Goal: Task Accomplishment & Management: Manage account settings

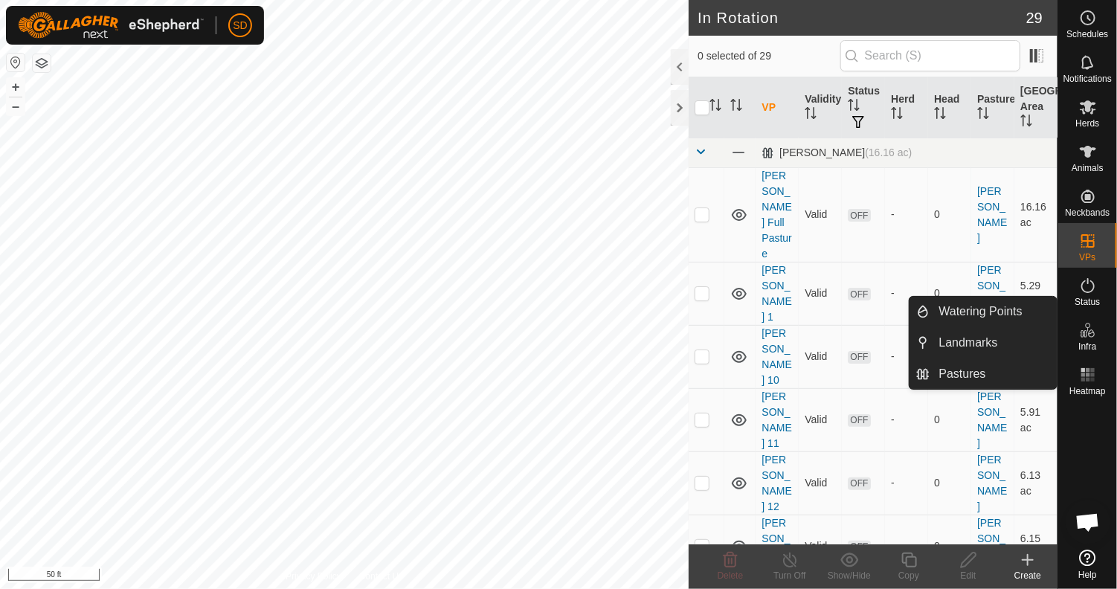
click at [1090, 337] on icon at bounding box center [1088, 330] width 18 height 18
click at [947, 316] on link "Watering Points" at bounding box center [993, 312] width 127 height 30
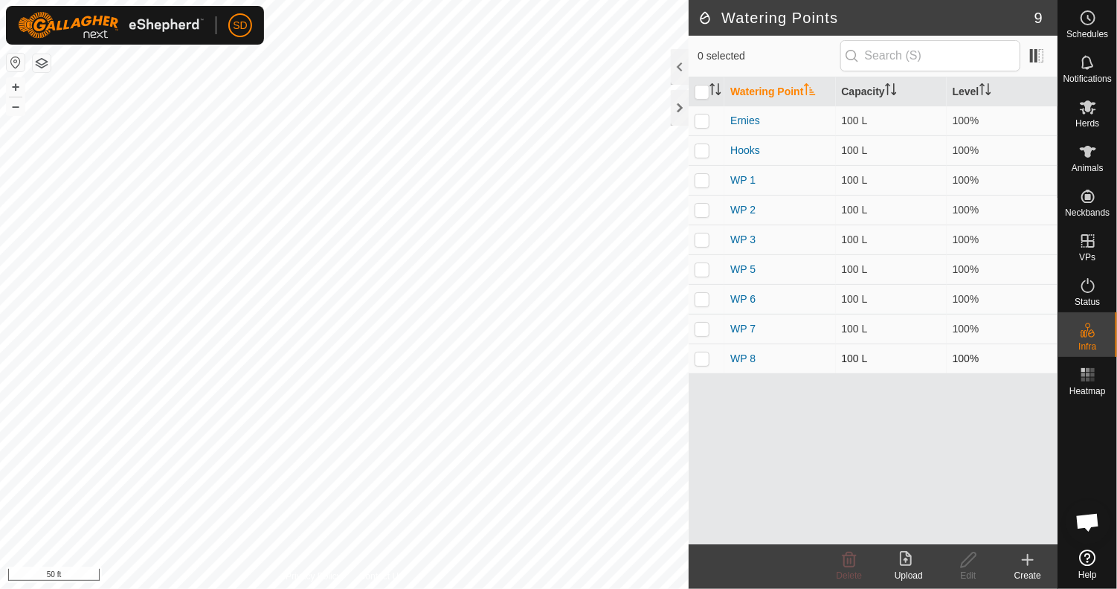
click at [701, 353] on p-checkbox at bounding box center [701, 358] width 15 height 12
checkbox input "true"
click at [963, 562] on icon at bounding box center [967, 559] width 15 height 15
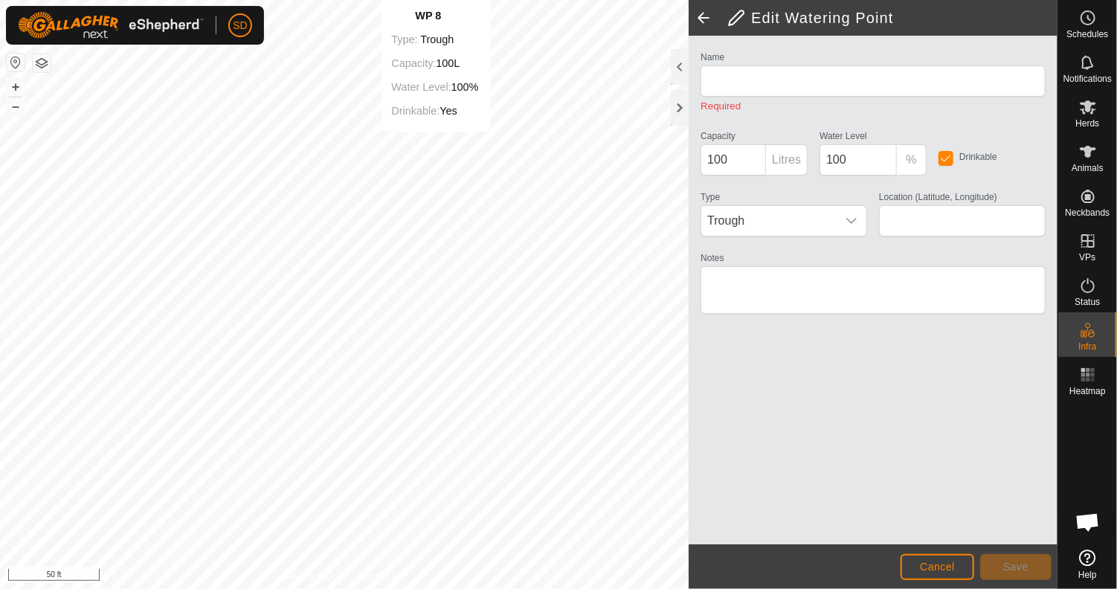
type input "WP 8"
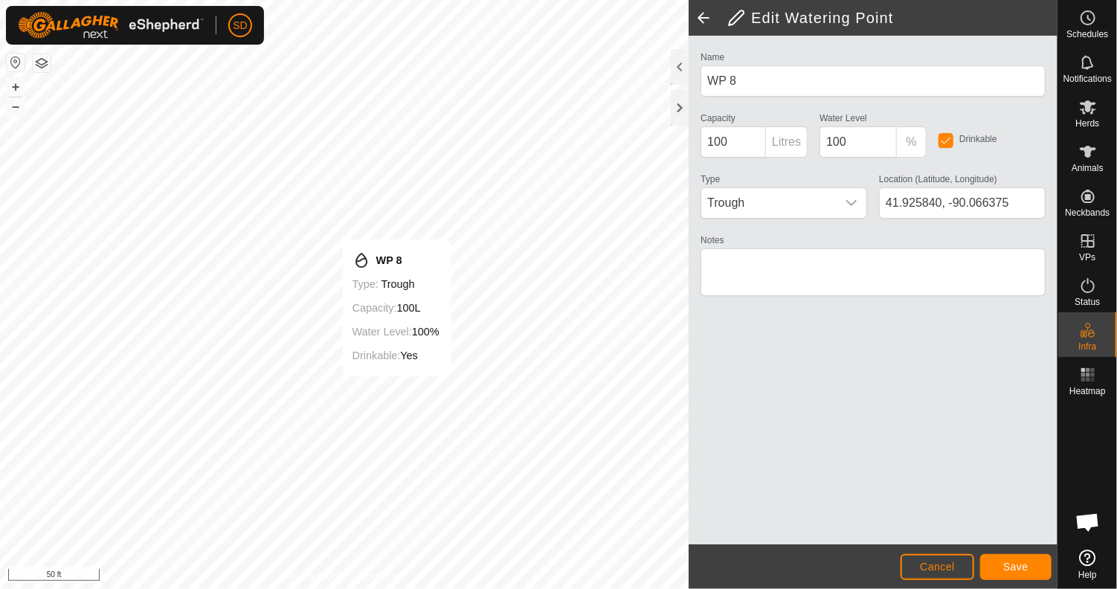
type input "41.925845, -90.066375"
click at [1029, 566] on button "Save" at bounding box center [1015, 567] width 71 height 26
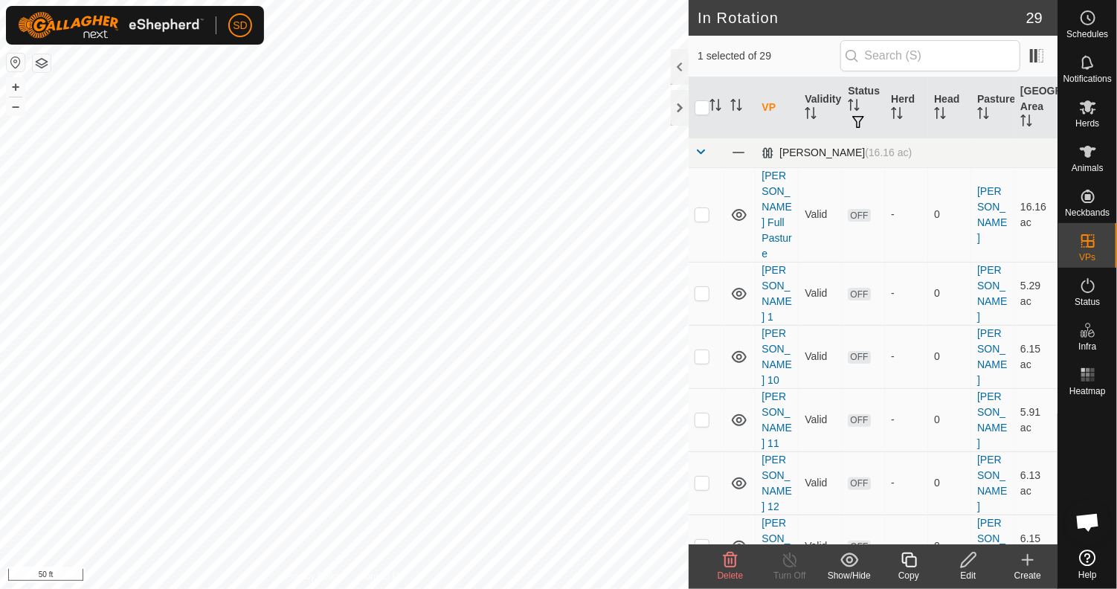
click at [702, 149] on span at bounding box center [700, 152] width 12 height 12
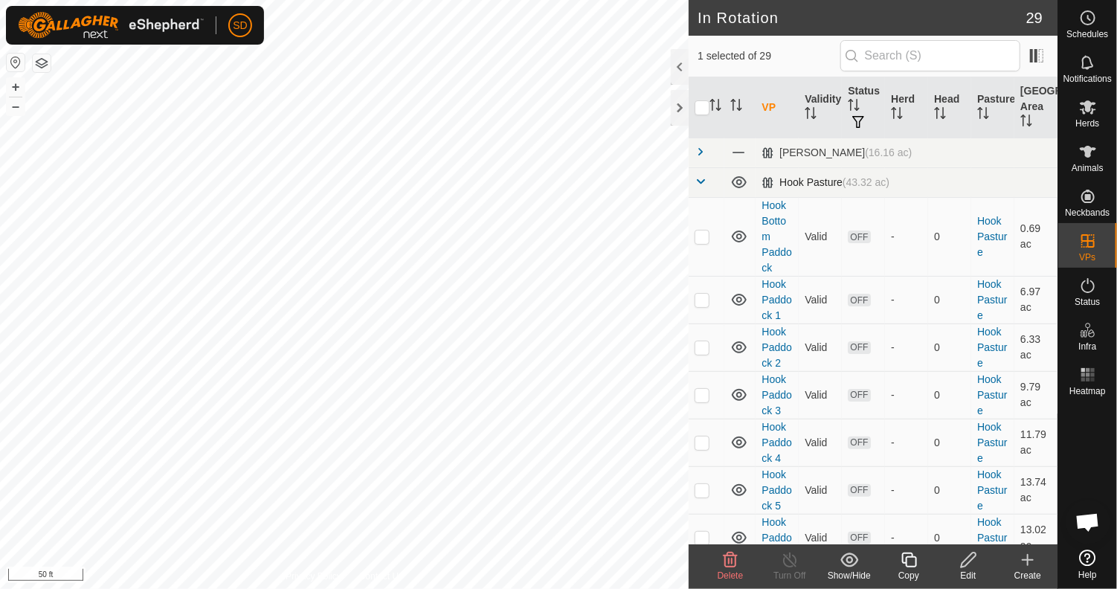
click at [696, 181] on span at bounding box center [700, 181] width 12 height 12
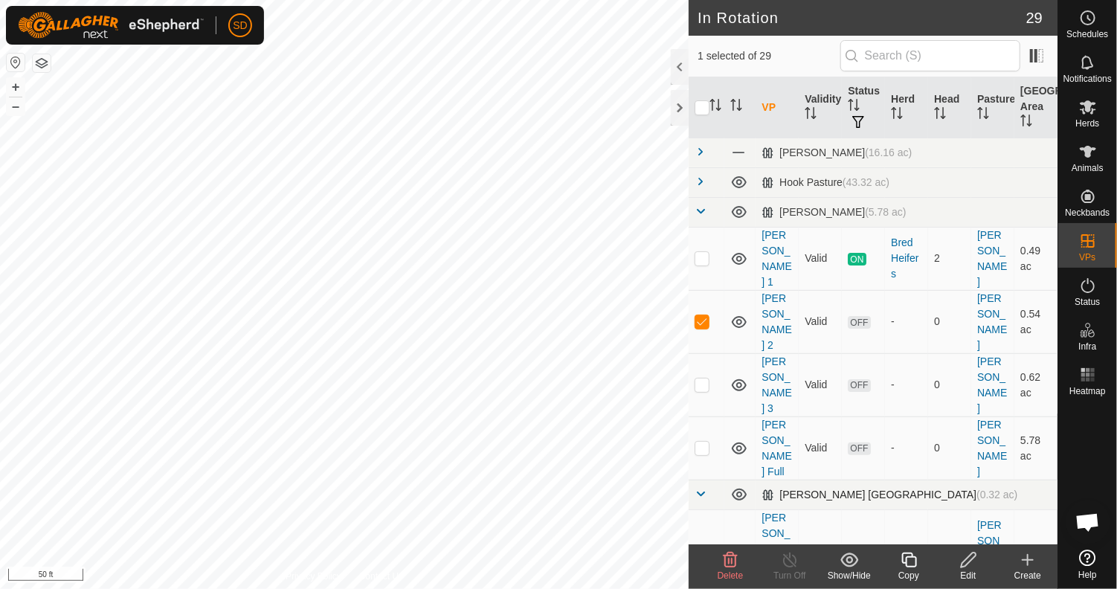
click at [698, 488] on span at bounding box center [700, 494] width 12 height 12
click at [697, 517] on span at bounding box center [700, 523] width 12 height 12
click at [701, 315] on p-checkbox at bounding box center [701, 321] width 15 height 12
checkbox input "false"
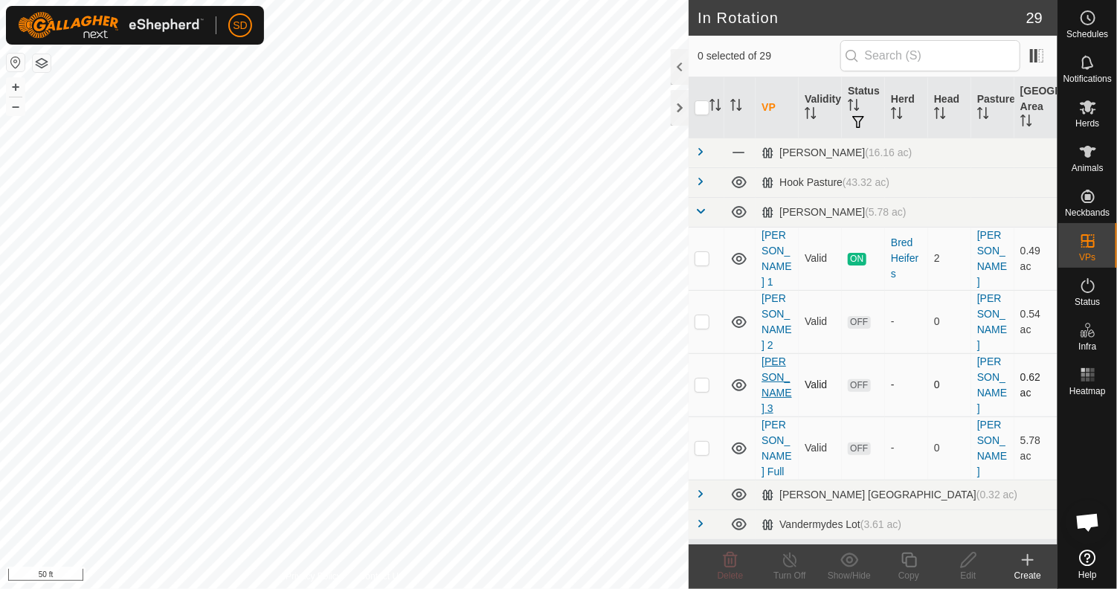
click at [768, 355] on link "[PERSON_NAME] 3" at bounding box center [776, 384] width 30 height 59
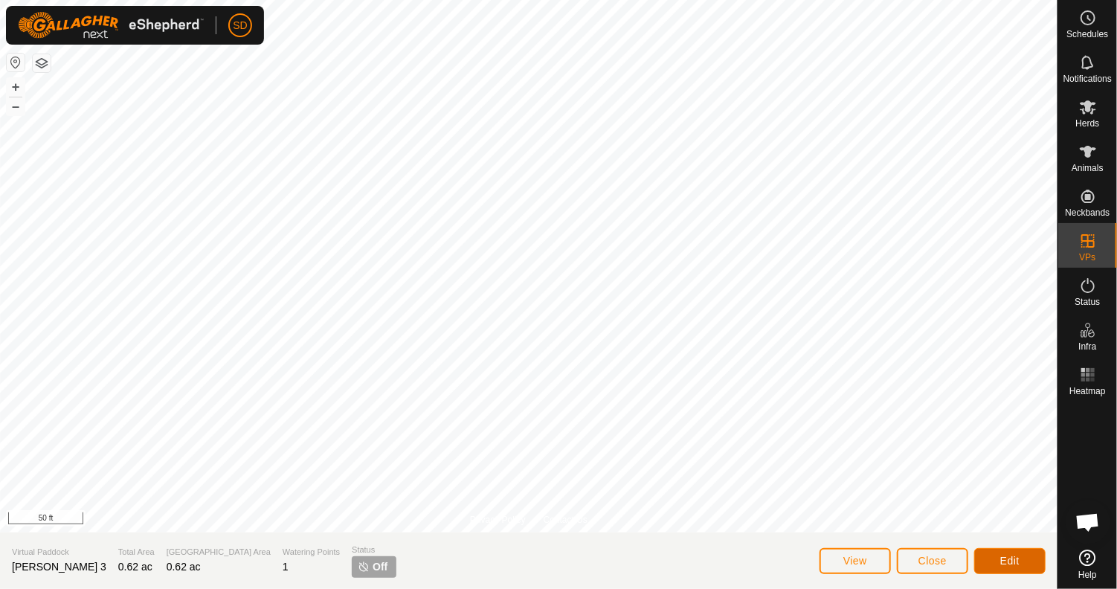
click at [1000, 562] on span "Edit" at bounding box center [1009, 561] width 19 height 12
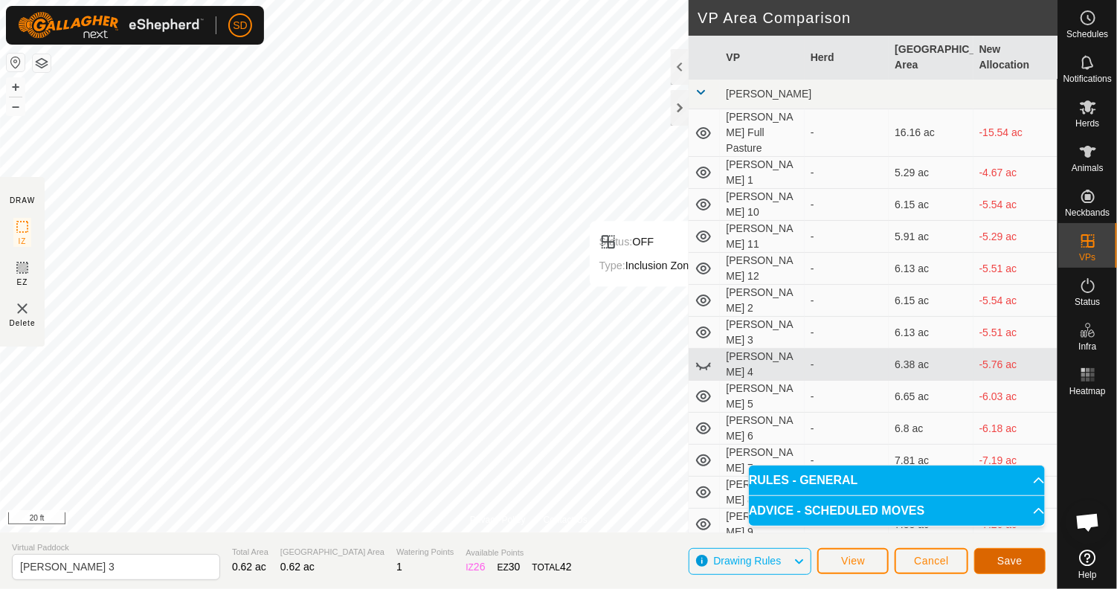
click at [1006, 559] on span "Save" at bounding box center [1009, 561] width 25 height 12
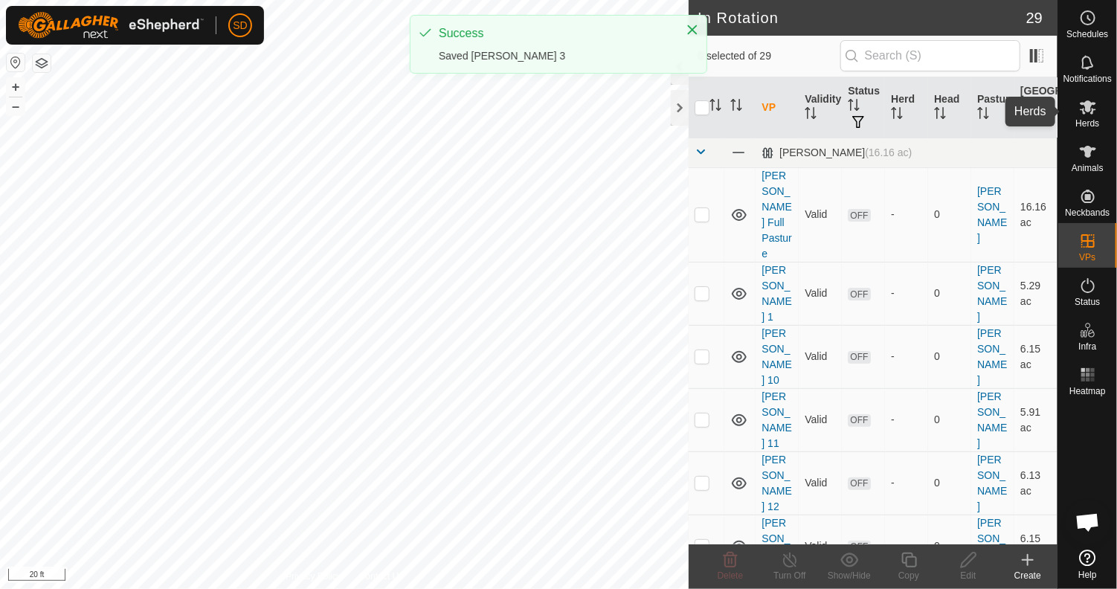
click at [1088, 115] on icon at bounding box center [1088, 107] width 18 height 18
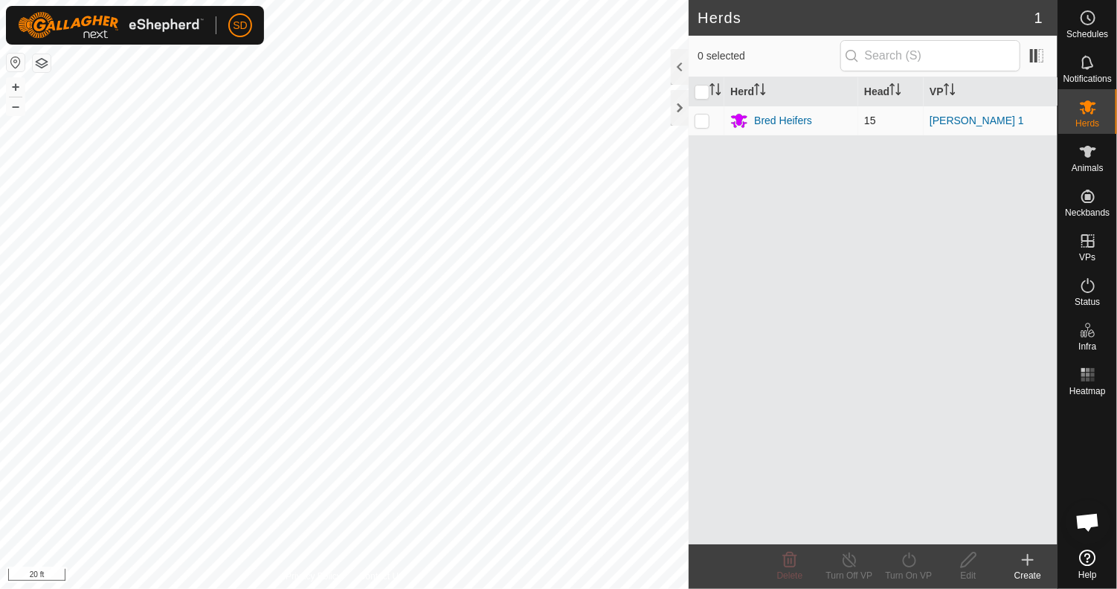
click at [697, 118] on p-checkbox at bounding box center [701, 120] width 15 height 12
checkbox input "true"
click at [902, 564] on icon at bounding box center [908, 560] width 19 height 18
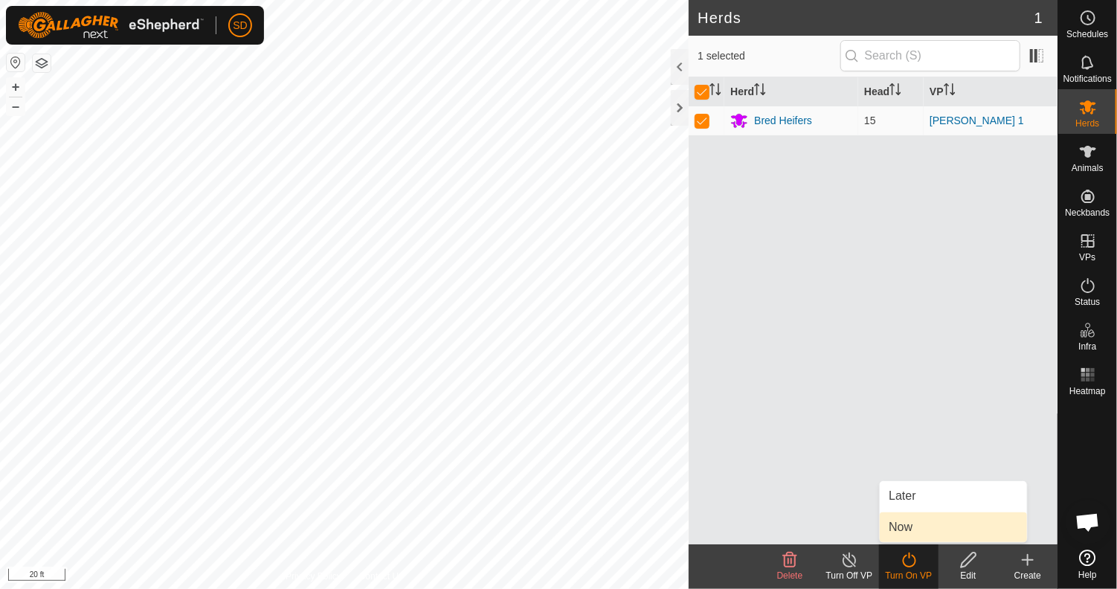
click at [911, 529] on link "Now" at bounding box center [952, 527] width 147 height 30
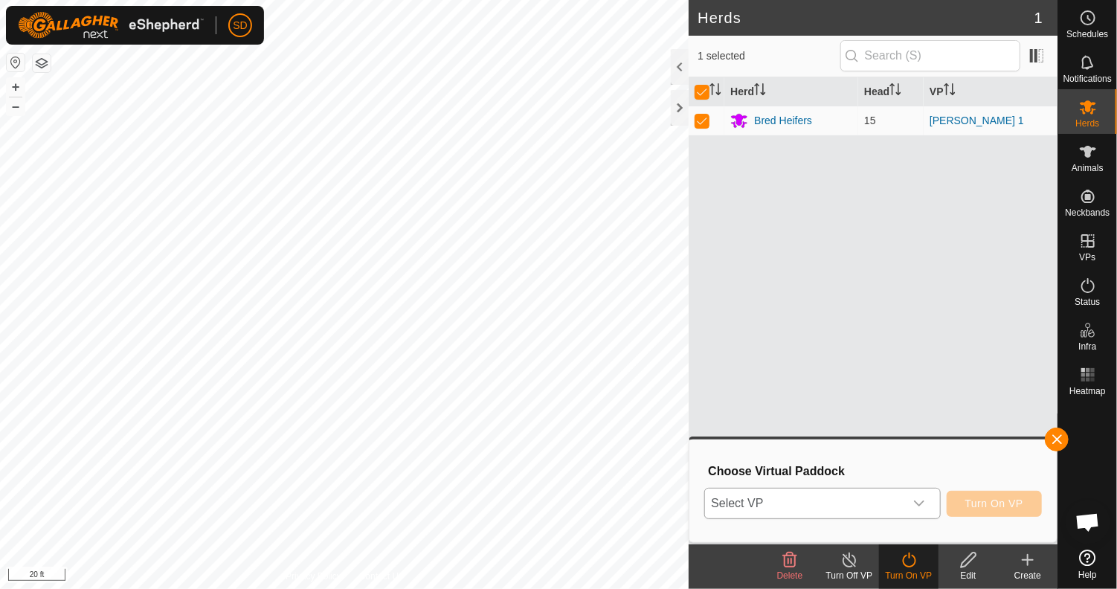
click at [922, 503] on icon "dropdown trigger" at bounding box center [919, 503] width 10 height 6
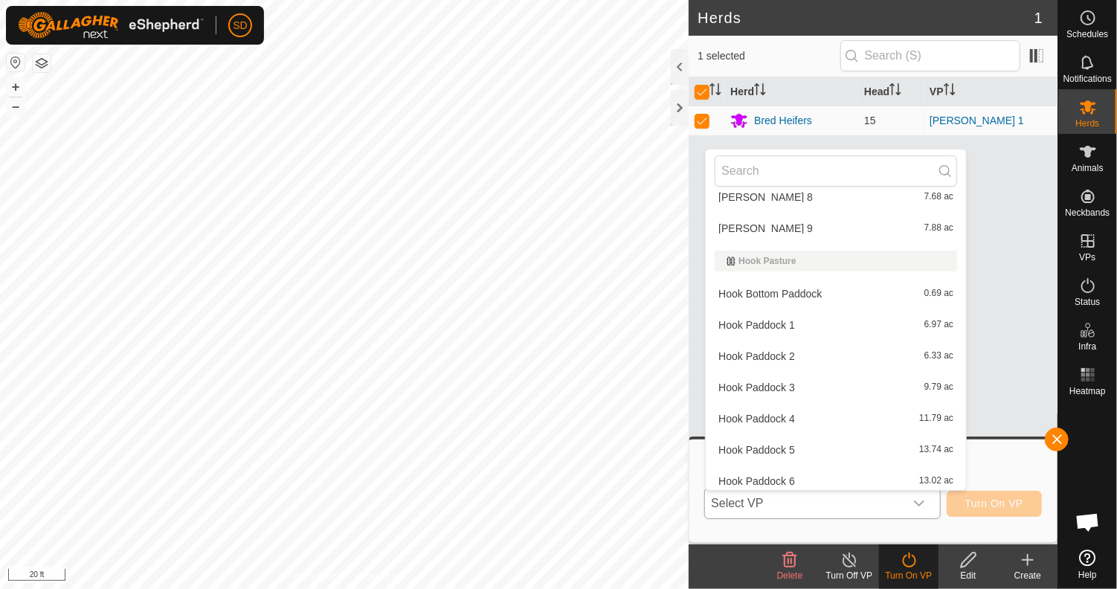
scroll to position [778, 0]
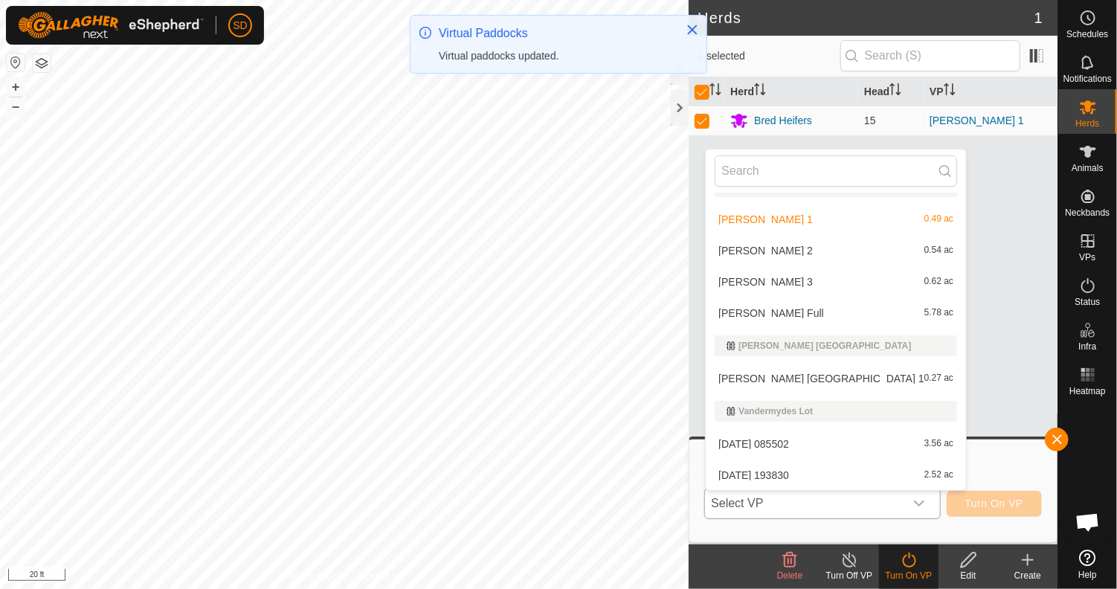
click at [749, 250] on li "[PERSON_NAME] 2 0.54 ac" at bounding box center [835, 251] width 260 height 30
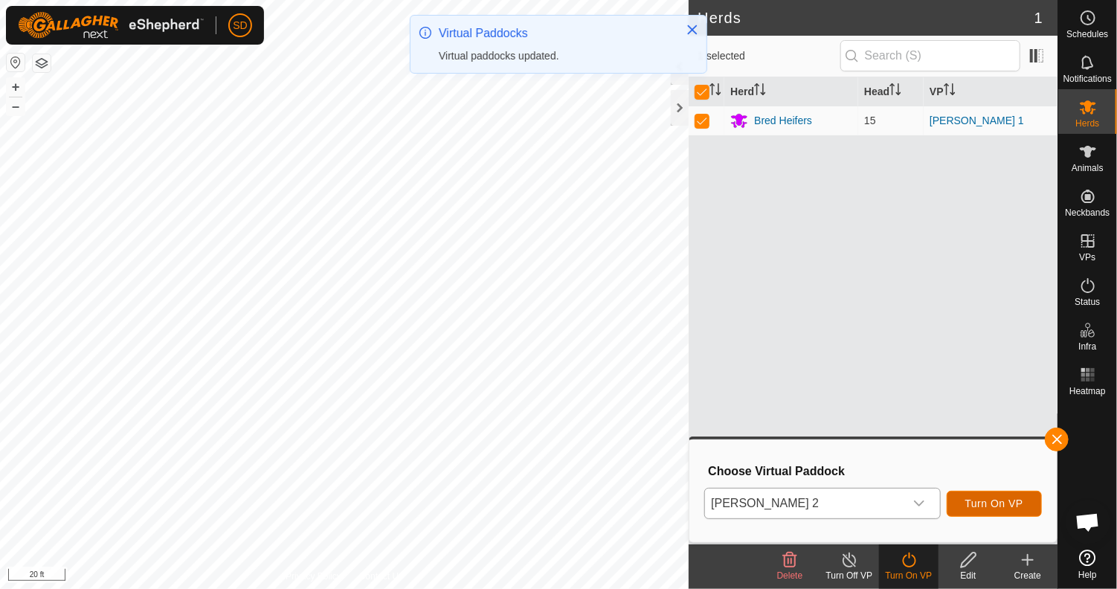
click at [987, 502] on span "Turn On VP" at bounding box center [994, 503] width 58 height 12
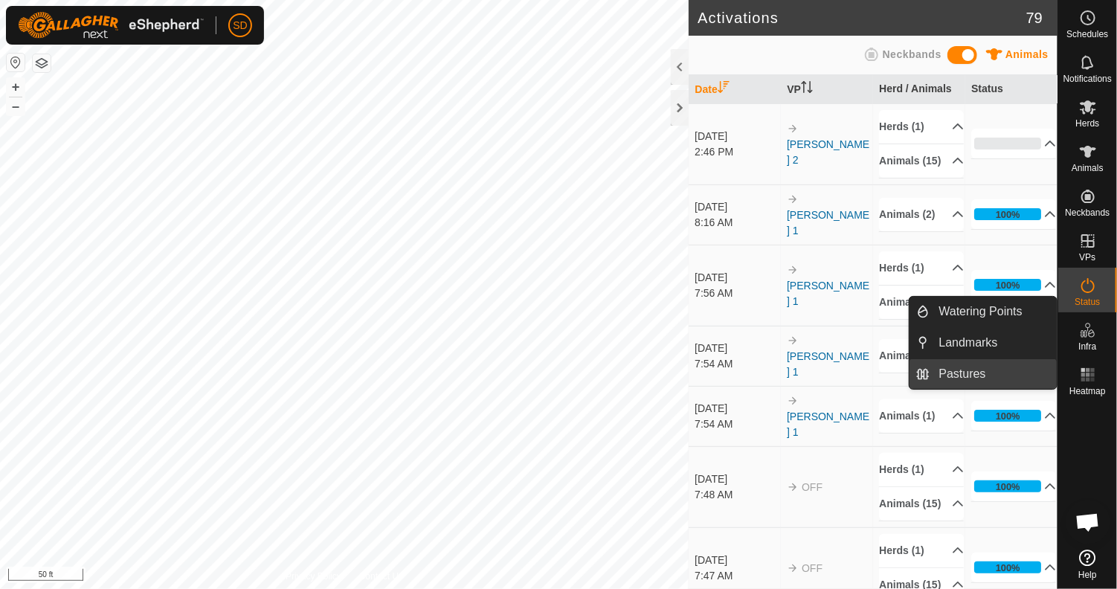
click at [946, 372] on link "Pastures" at bounding box center [993, 374] width 127 height 30
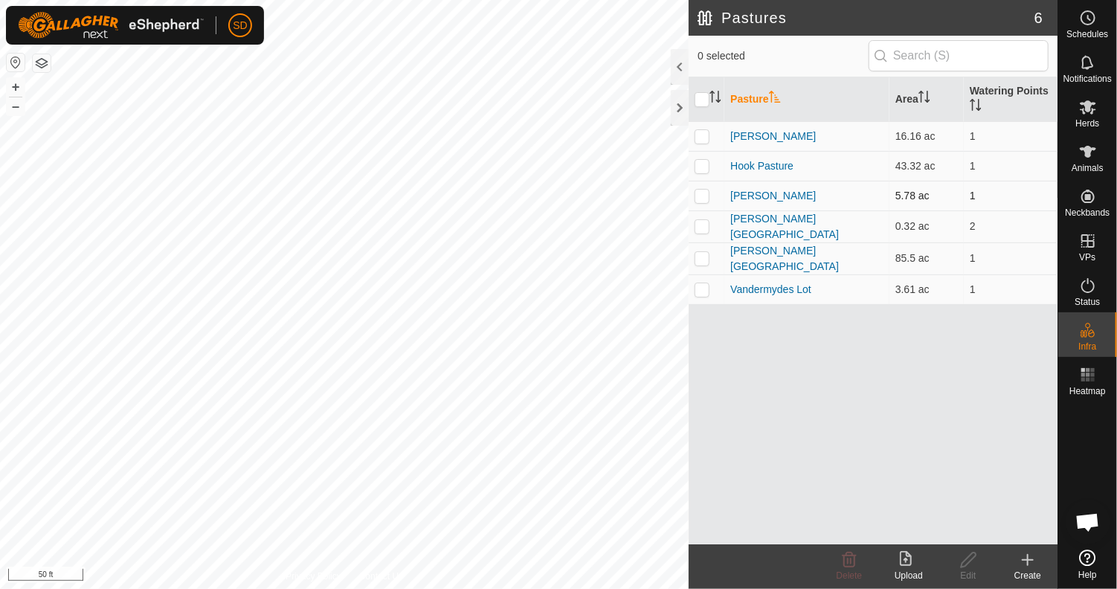
click at [705, 195] on p-checkbox at bounding box center [701, 196] width 15 height 12
checkbox input "true"
click at [969, 564] on icon at bounding box center [968, 560] width 19 height 18
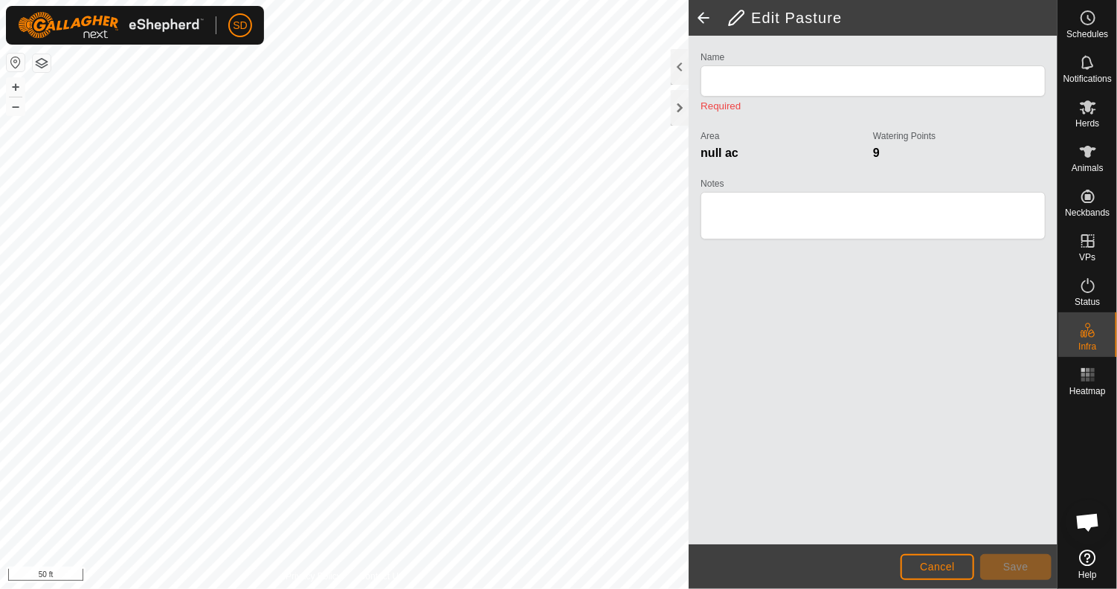
type input "[PERSON_NAME]"
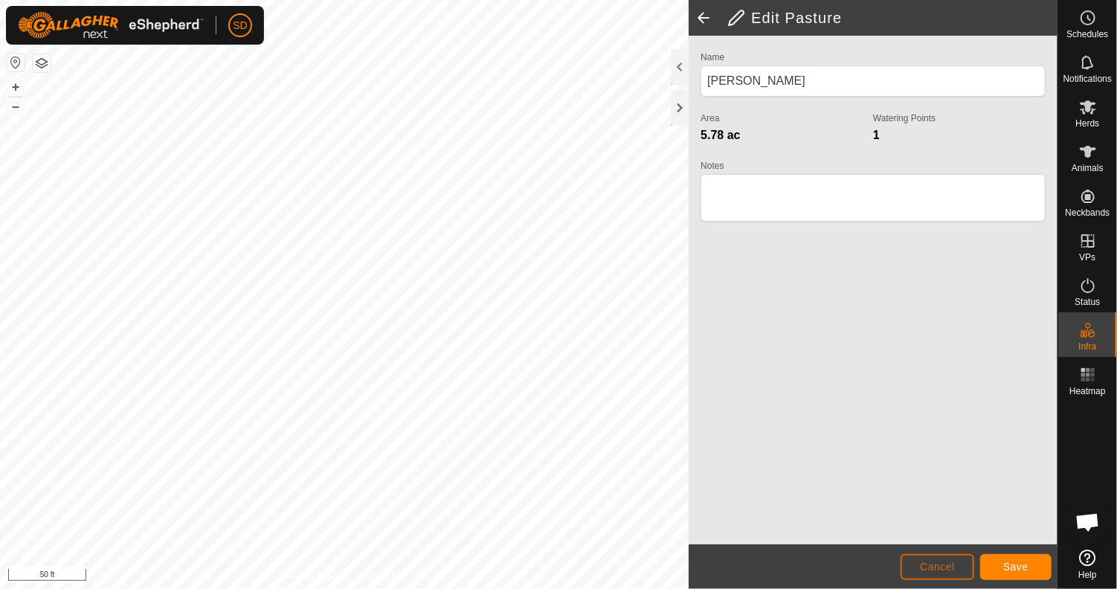
click at [928, 563] on span "Cancel" at bounding box center [937, 566] width 35 height 12
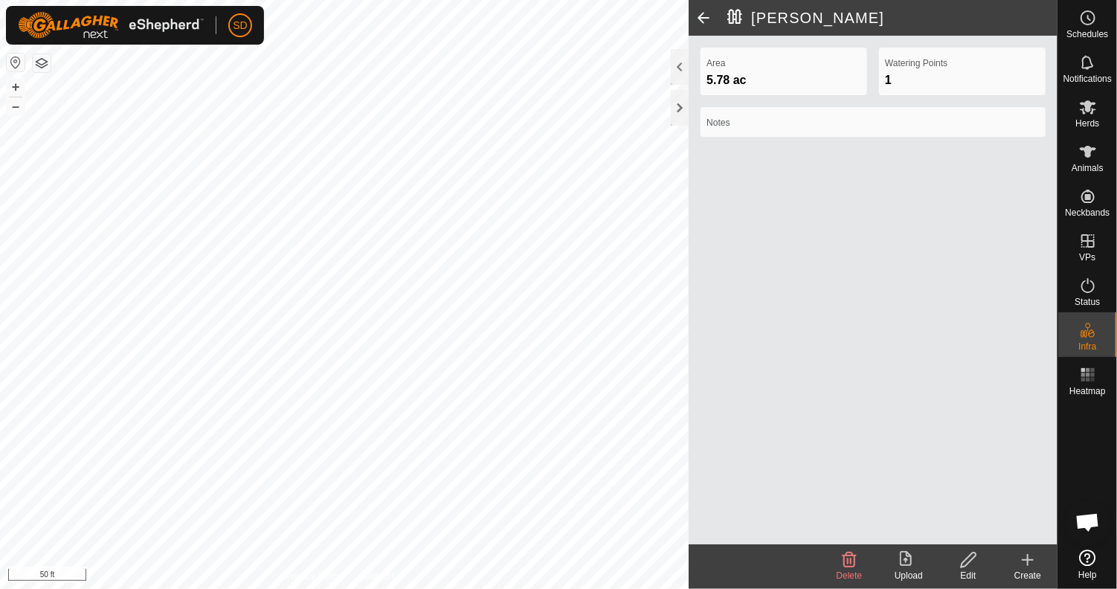
click at [699, 11] on span at bounding box center [703, 18] width 30 height 36
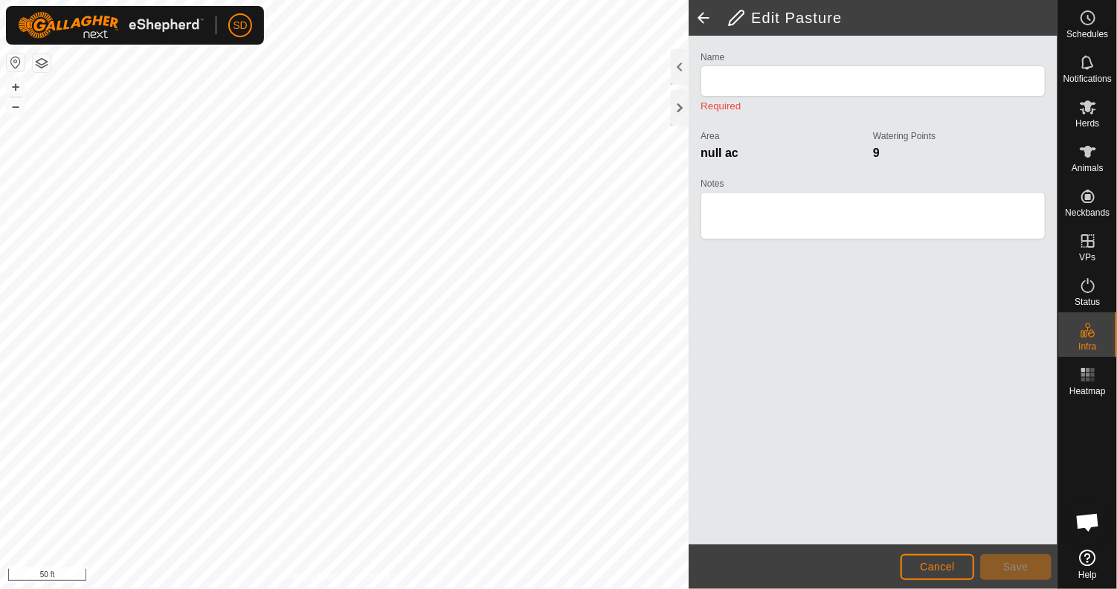
type input "[PERSON_NAME]"
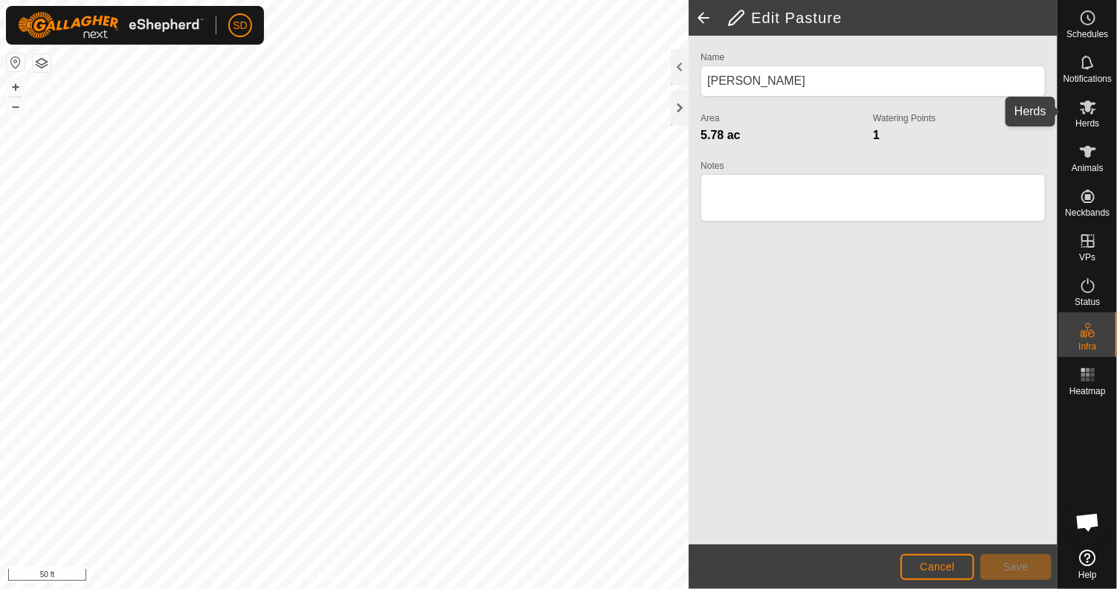
click at [1086, 115] on icon at bounding box center [1088, 107] width 18 height 18
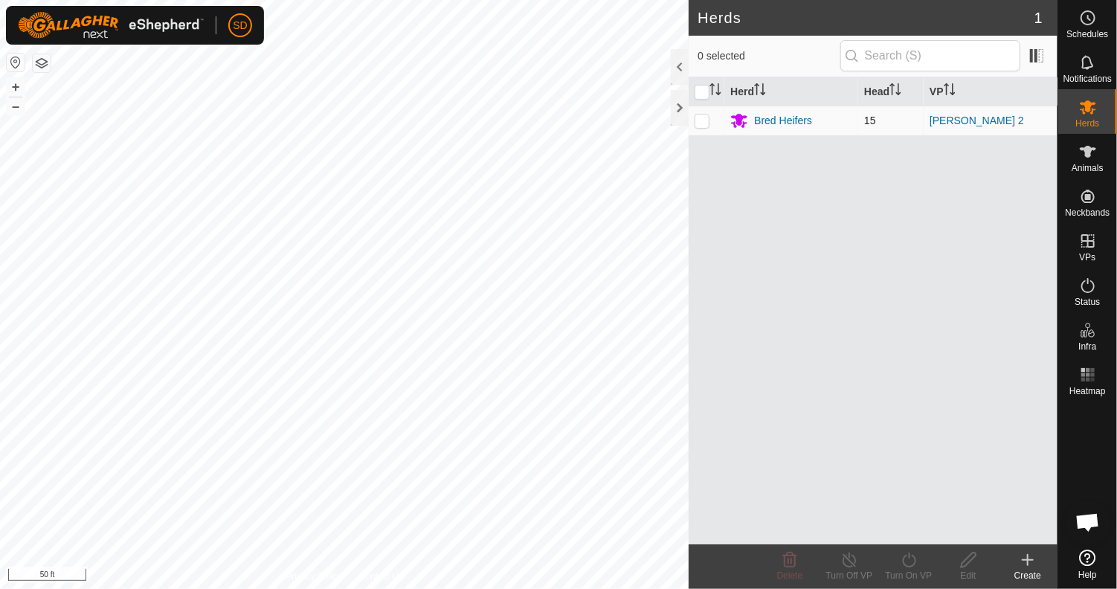
click at [702, 121] on p-checkbox at bounding box center [701, 120] width 15 height 12
checkbox input "true"
click at [699, 119] on p-checkbox at bounding box center [701, 120] width 15 height 12
checkbox input "false"
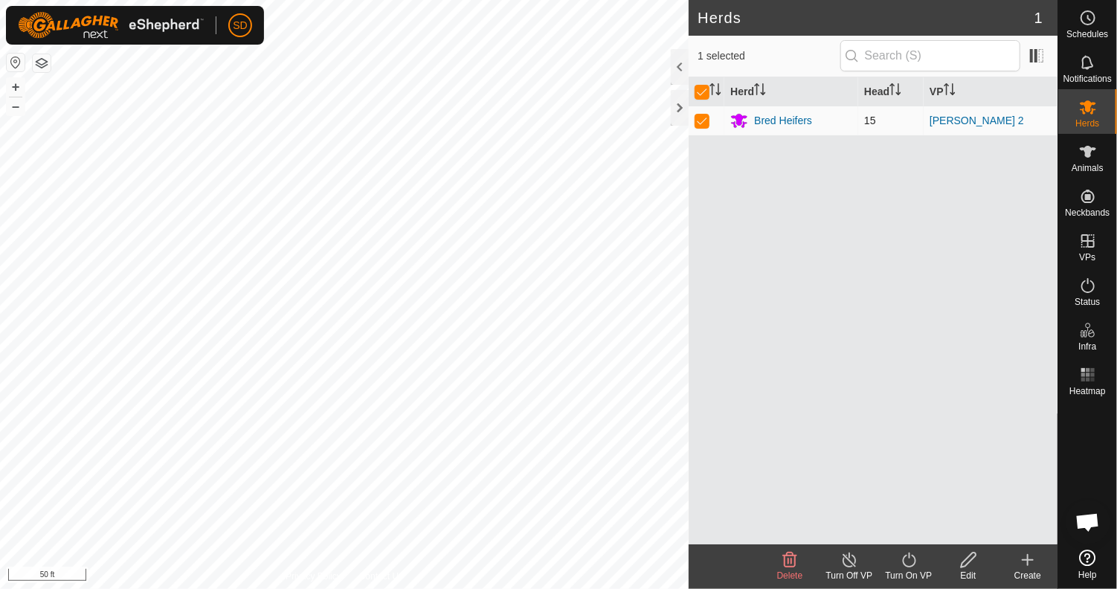
checkbox input "false"
click at [778, 118] on div "Bred Heifers" at bounding box center [783, 121] width 58 height 16
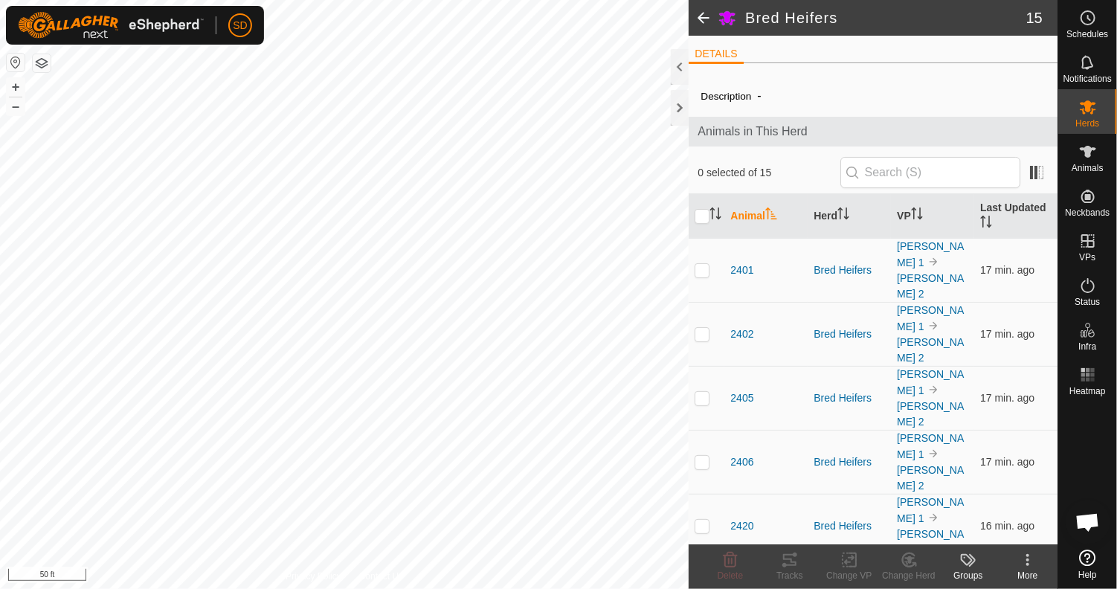
click at [703, 11] on span at bounding box center [703, 18] width 30 height 36
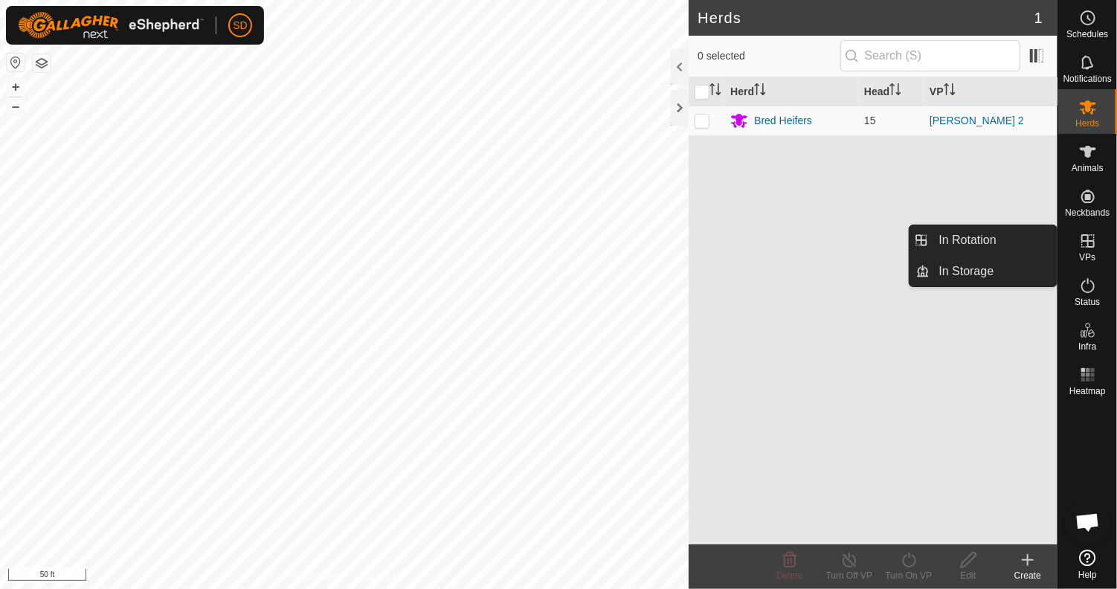
click at [1082, 238] on icon at bounding box center [1087, 240] width 13 height 13
click at [1088, 238] on icon at bounding box center [1087, 240] width 13 height 13
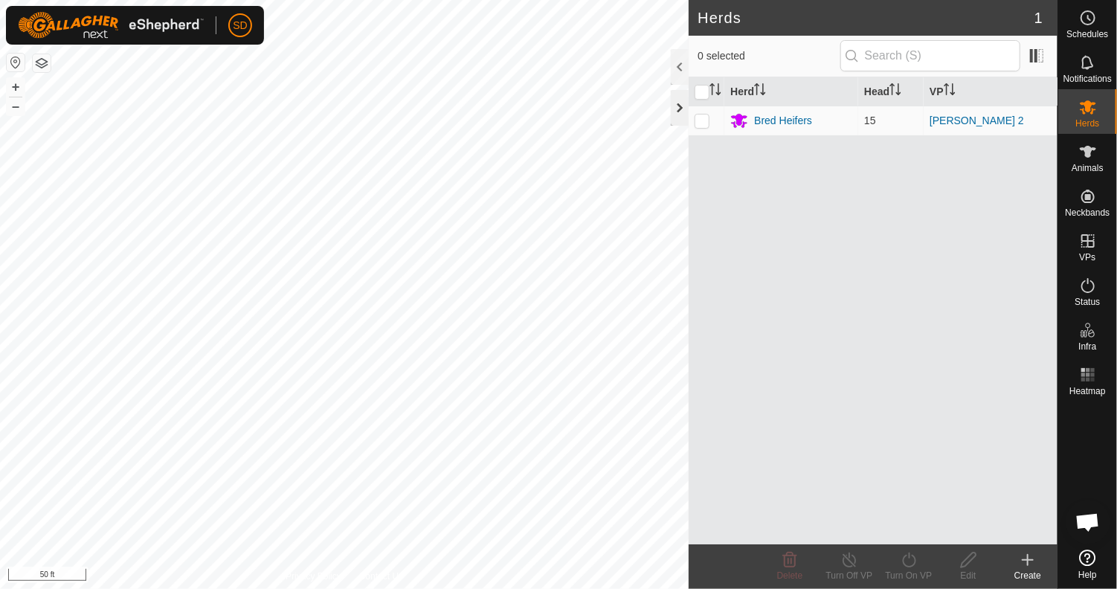
click at [678, 109] on div at bounding box center [679, 108] width 18 height 36
